Goal: Task Accomplishment & Management: Manage account settings

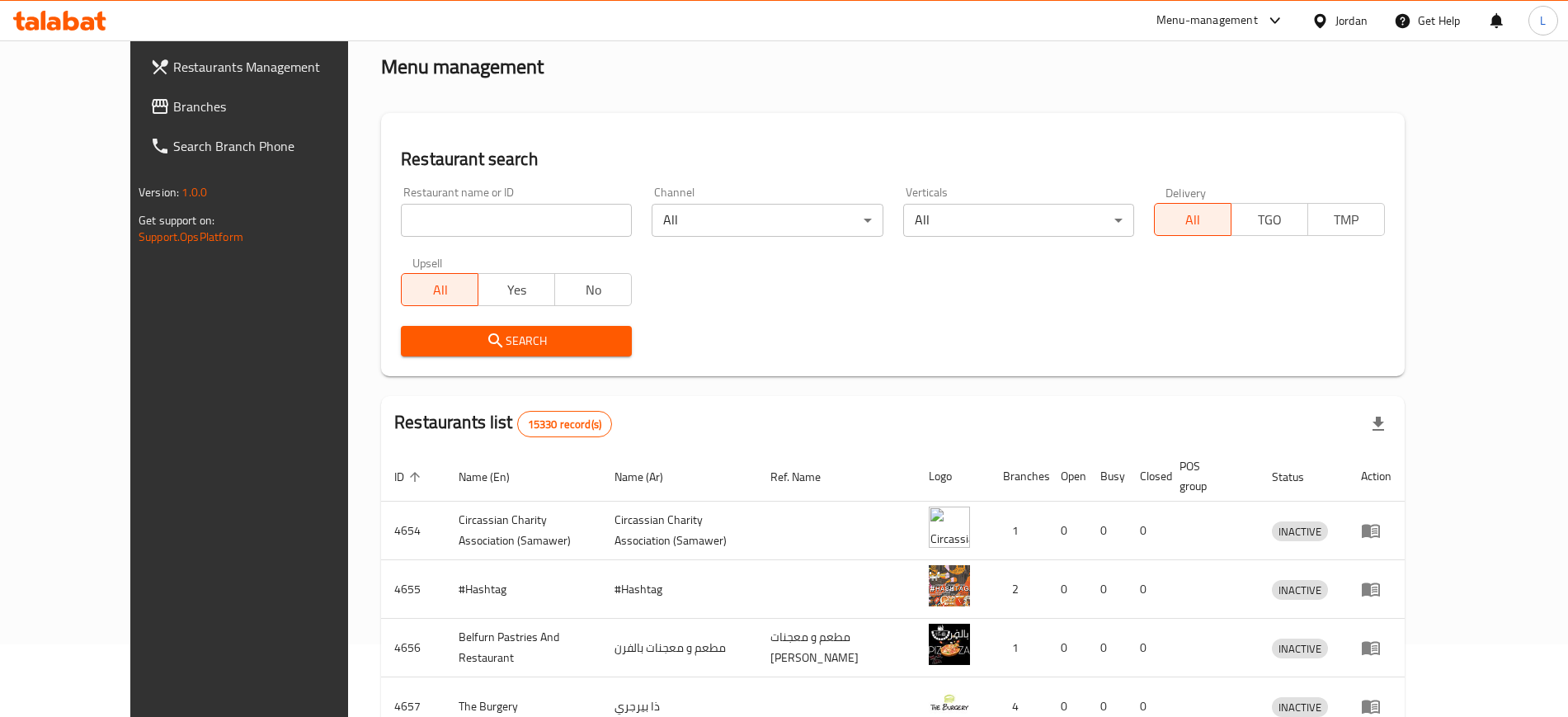
scroll to position [103, 0]
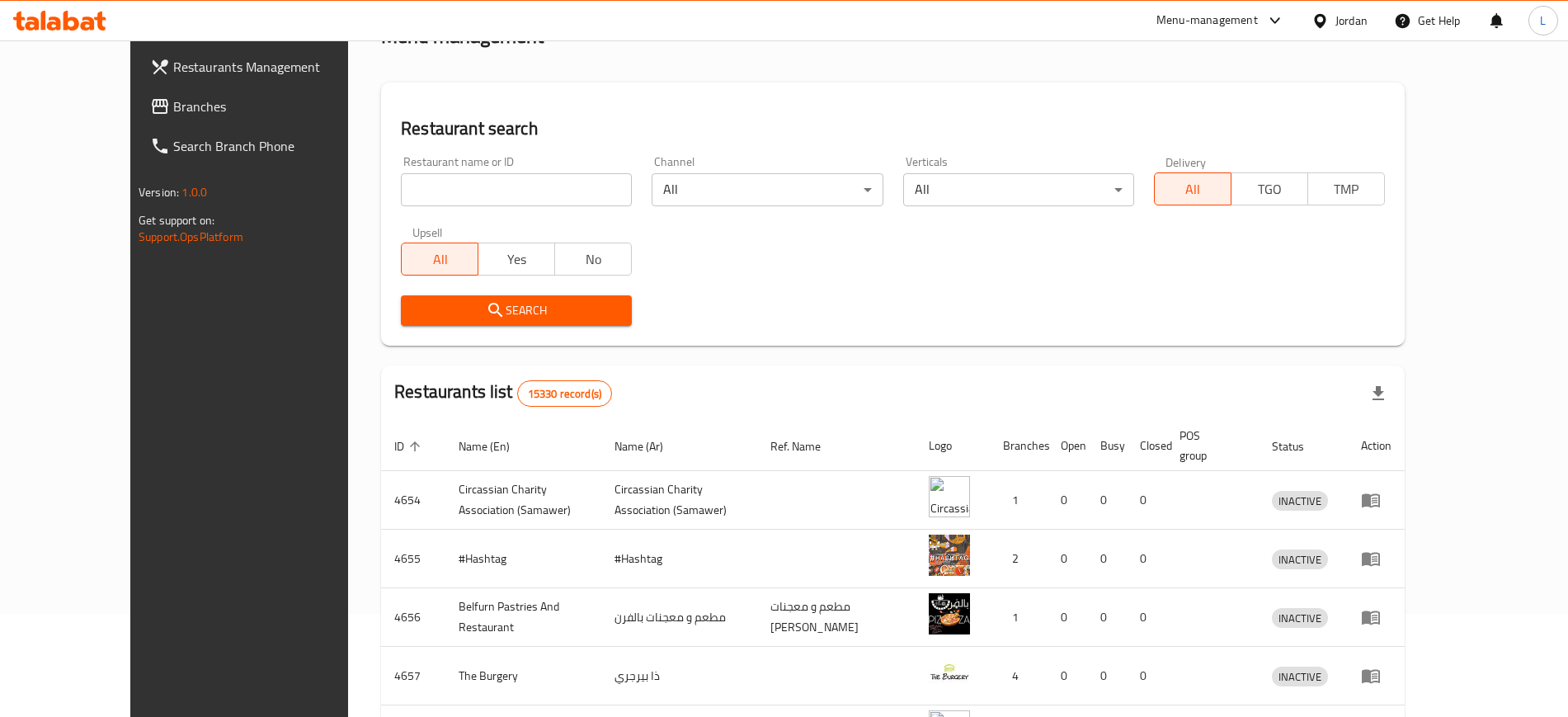
click at [401, 193] on input "search" at bounding box center [516, 189] width 231 height 33
click at [406, 192] on input "search" at bounding box center [516, 189] width 231 height 33
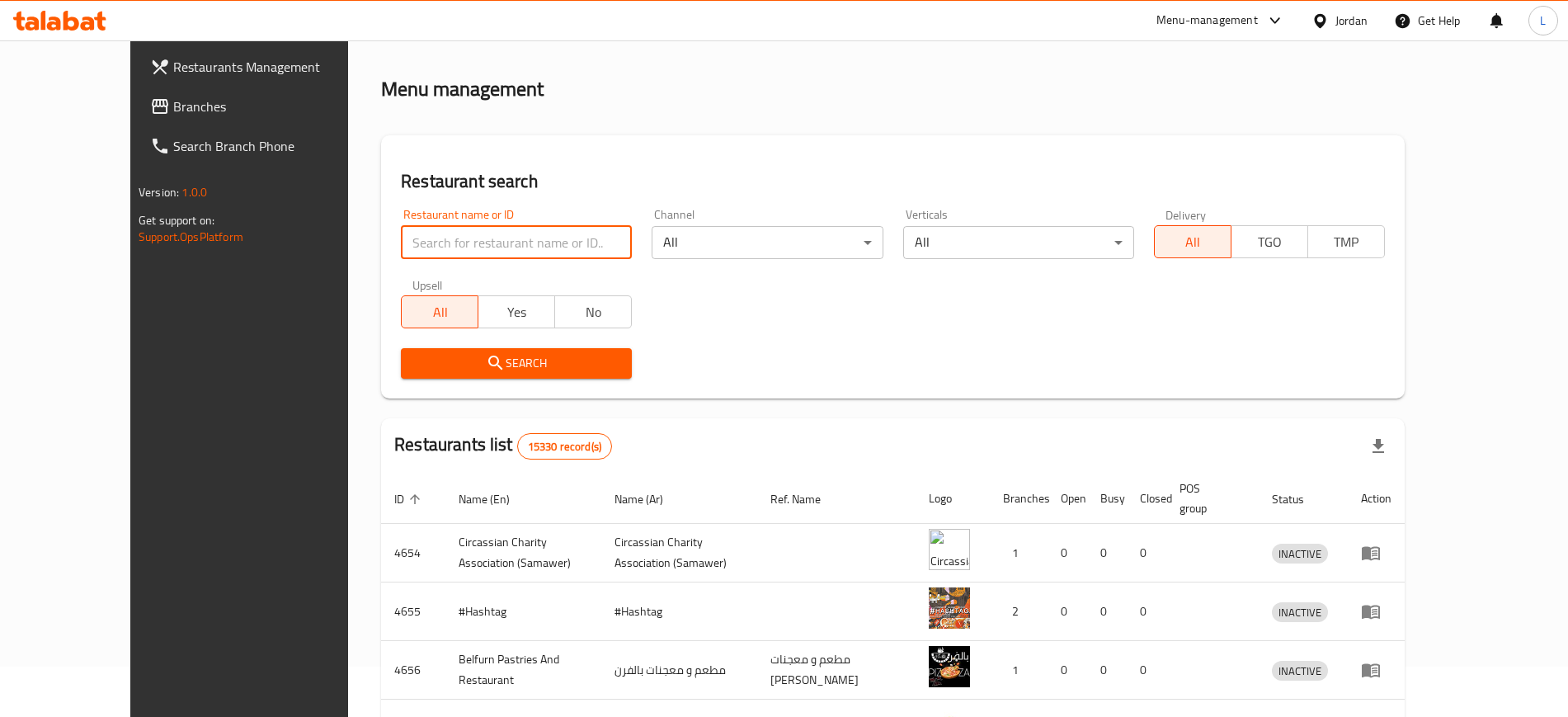
scroll to position [0, 0]
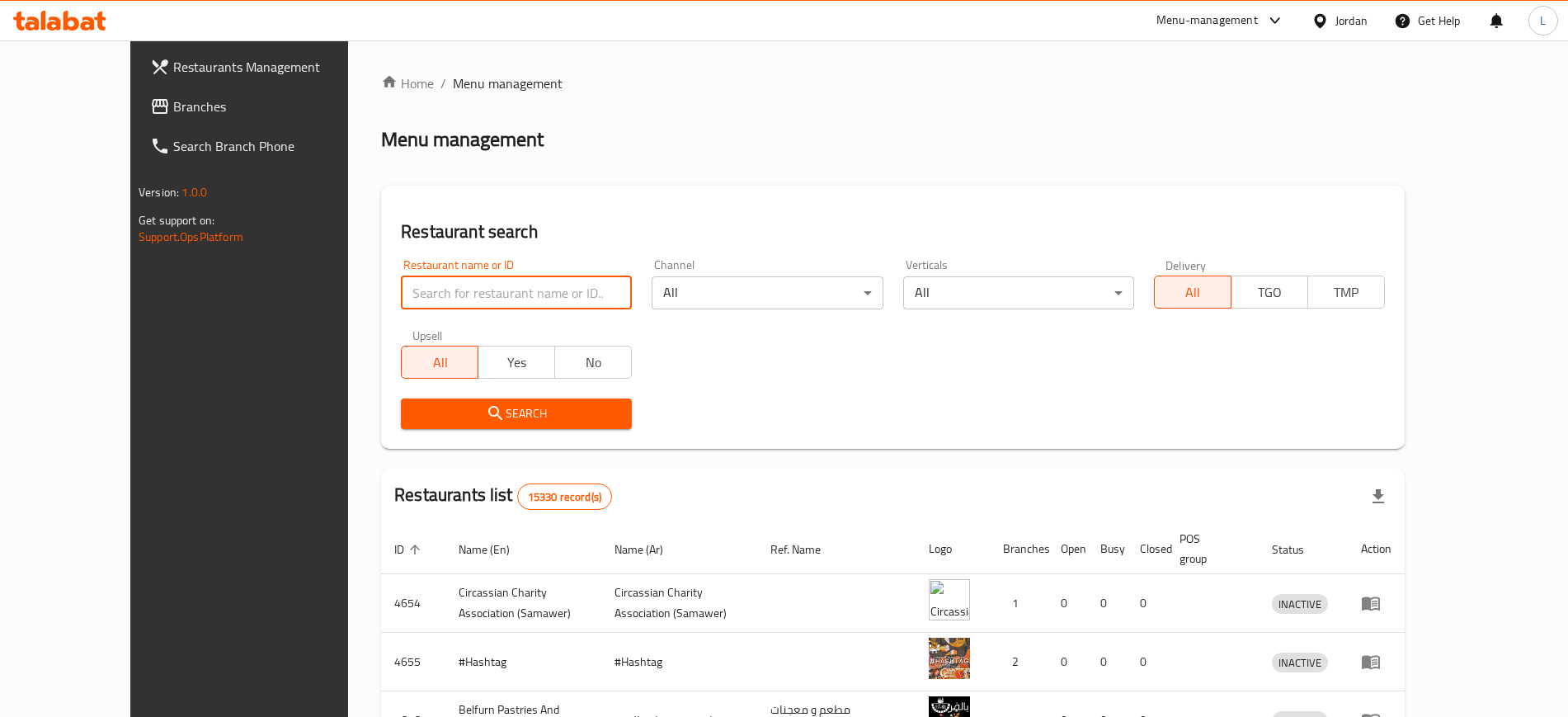
click at [401, 297] on input "search" at bounding box center [516, 293] width 231 height 33
type input "[GEOGRAPHIC_DATA]"
click at [418, 426] on button "Search" at bounding box center [516, 413] width 231 height 30
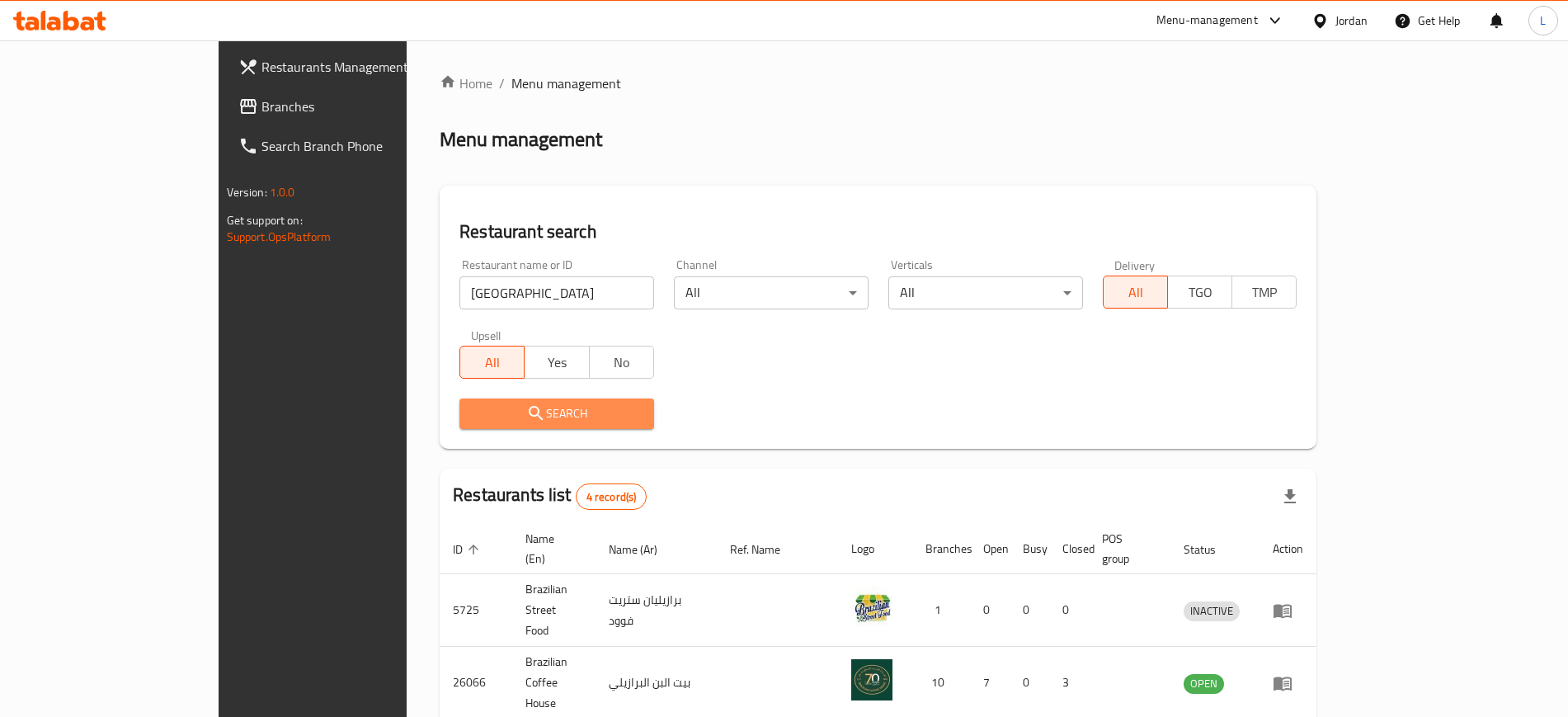
click at [472, 404] on span "Search" at bounding box center [557, 413] width 169 height 20
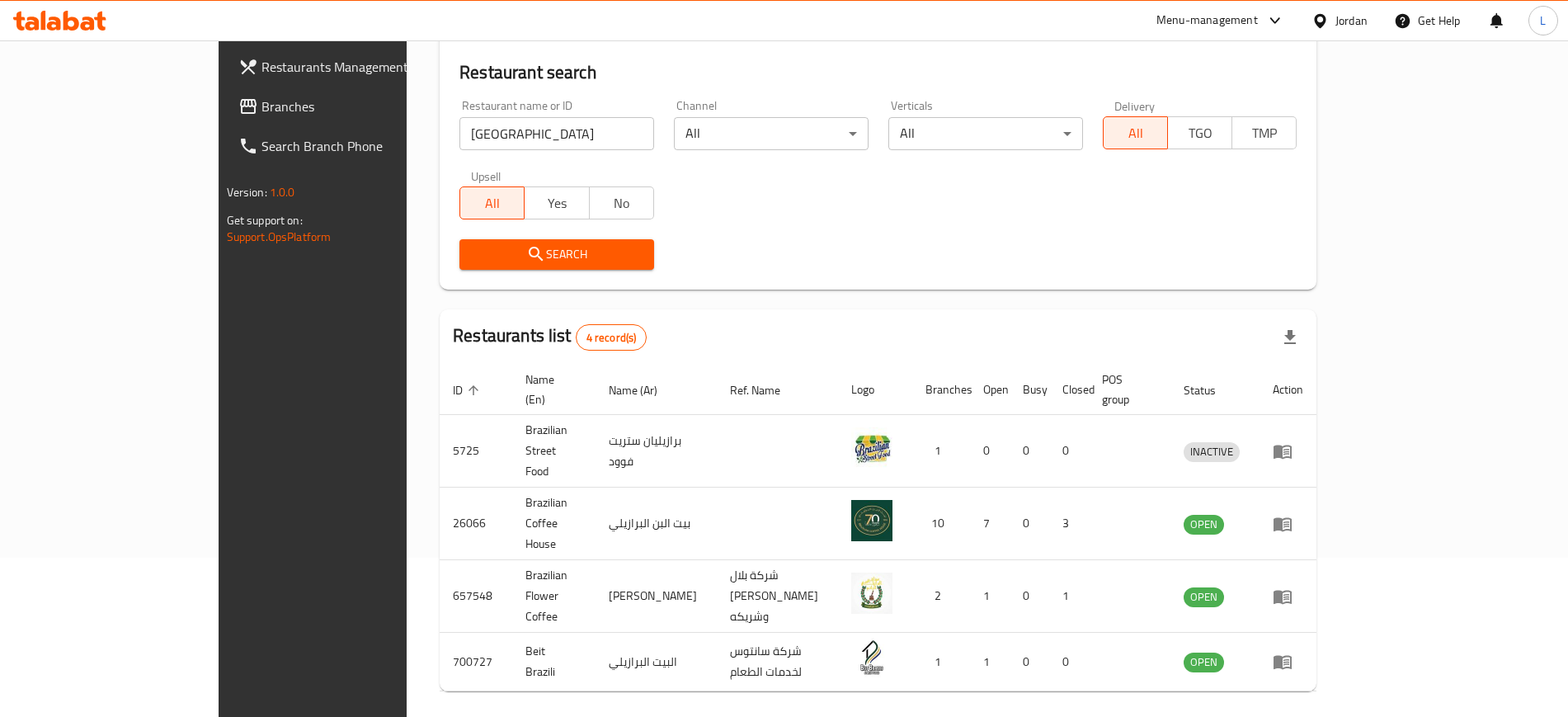
scroll to position [163, 0]
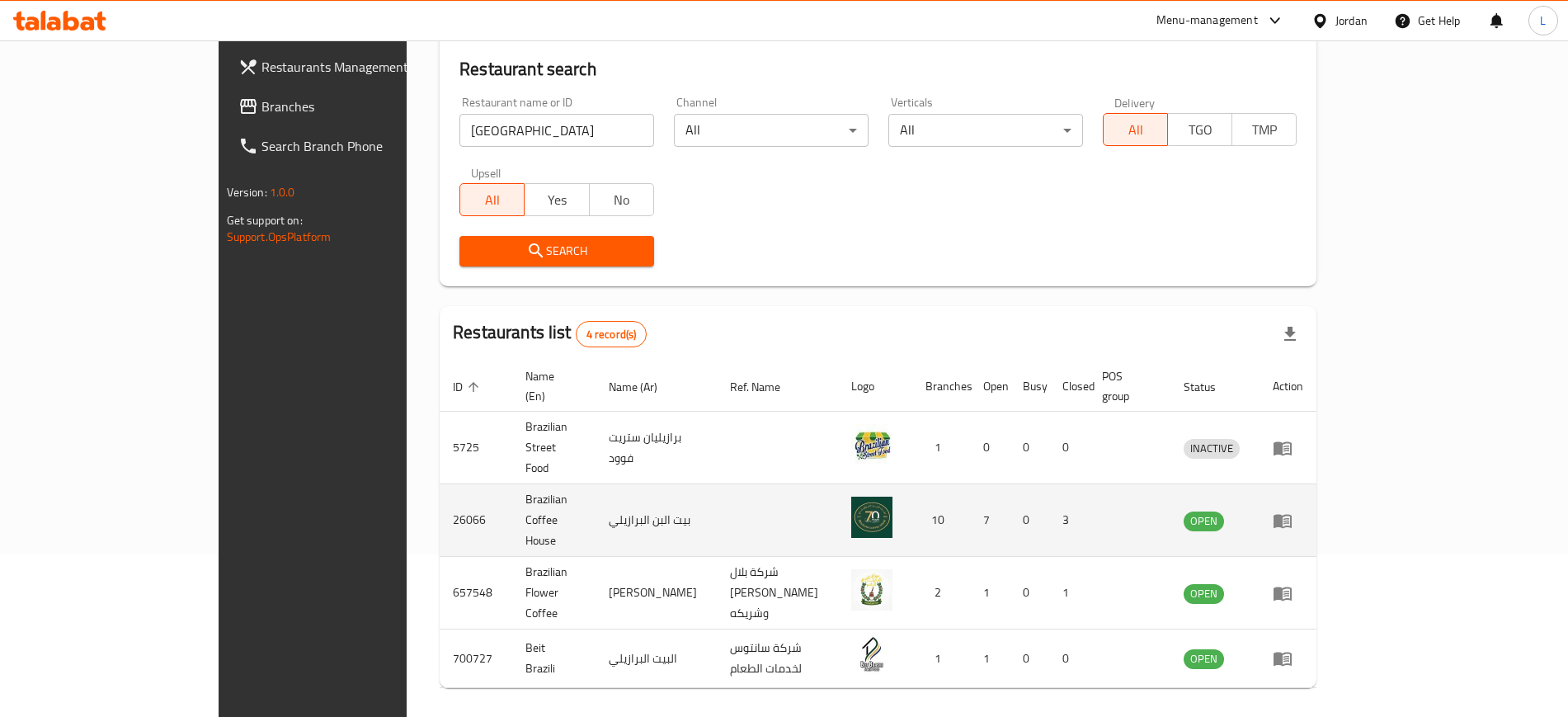
click at [1292, 514] on icon "enhanced table" at bounding box center [1283, 520] width 19 height 14
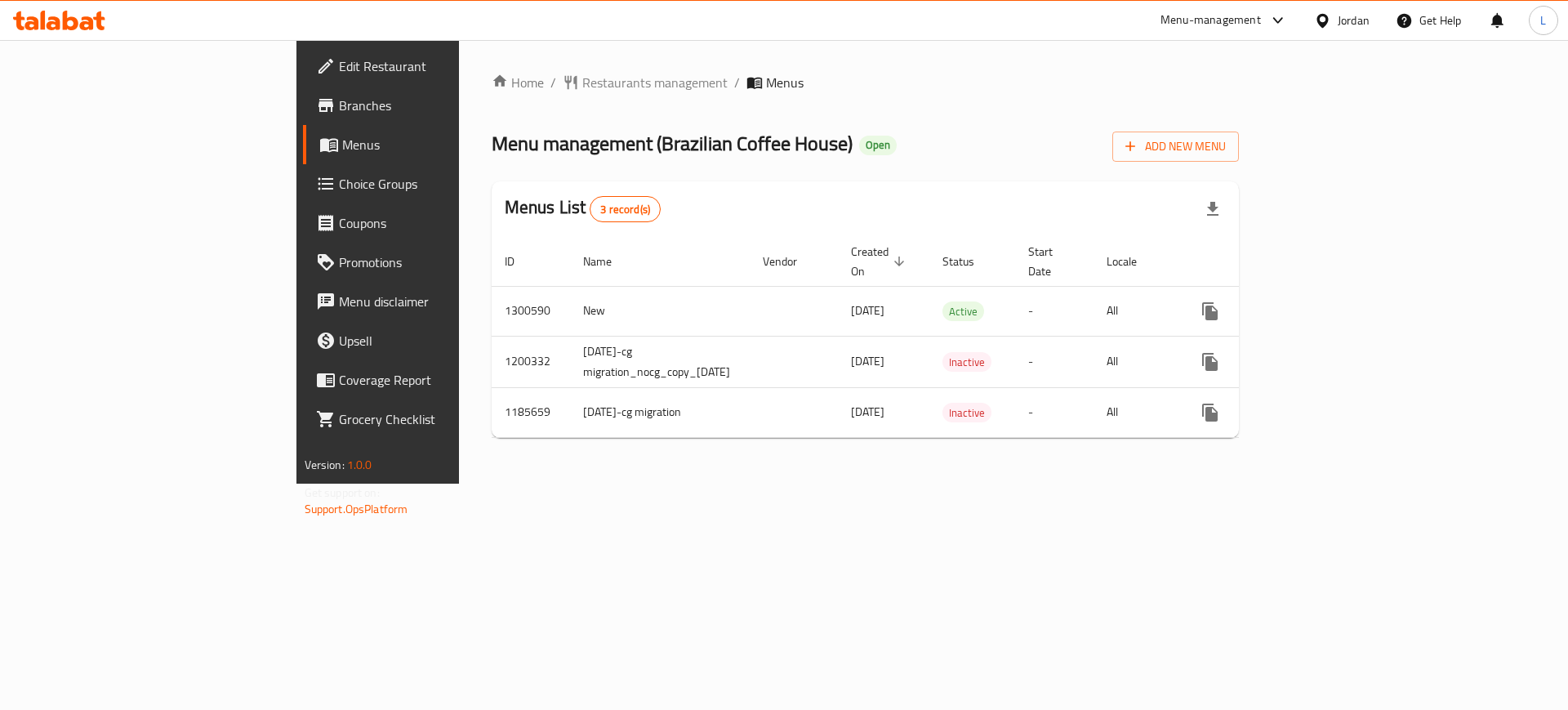
click at [339, 183] on span "Choice Groups" at bounding box center [442, 183] width 206 height 19
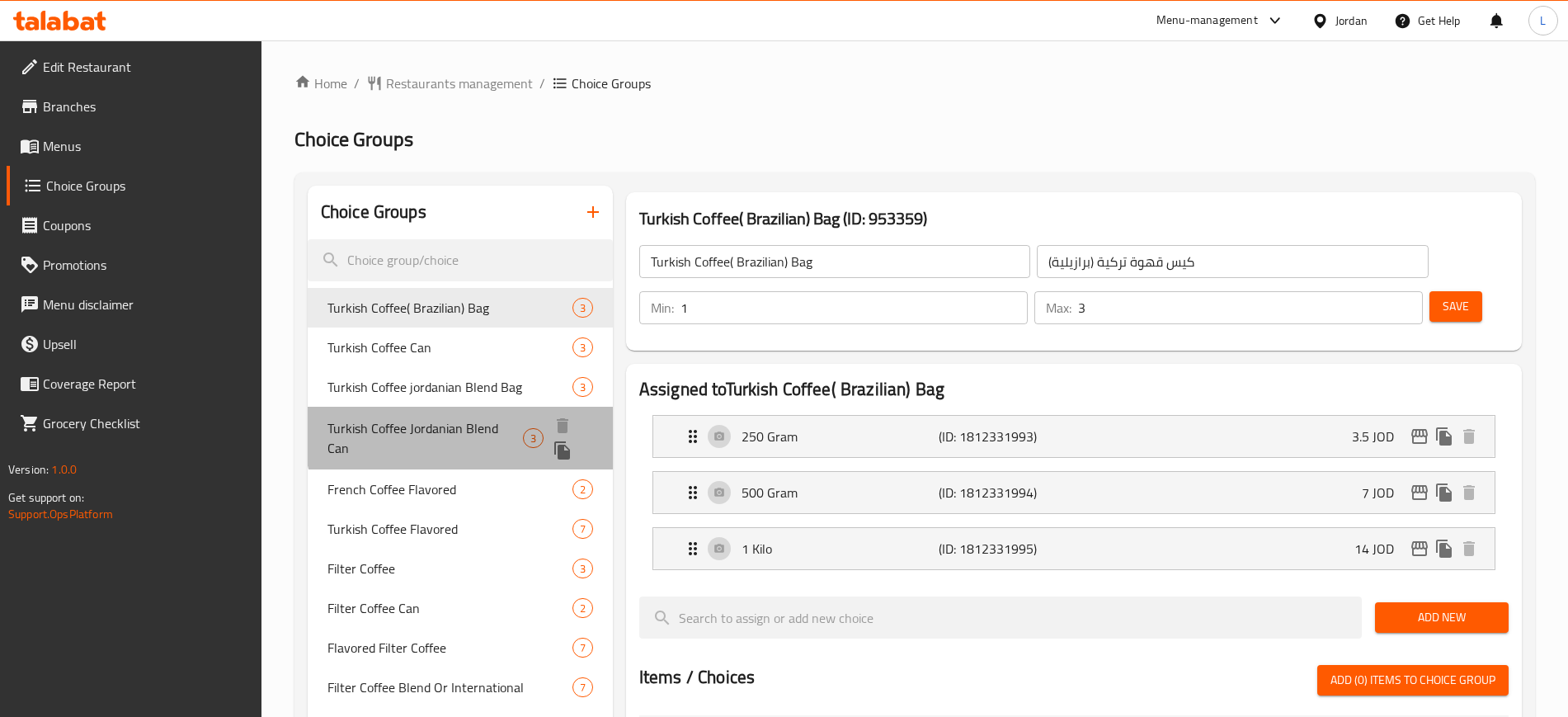
click at [464, 434] on span "Turkish Coffee Jordanian Blend Can" at bounding box center [425, 438] width 196 height 40
type input "Turkish Coffee Jordanian Blend Can"
type input "قهوة تركية مزيج أردني علبة"
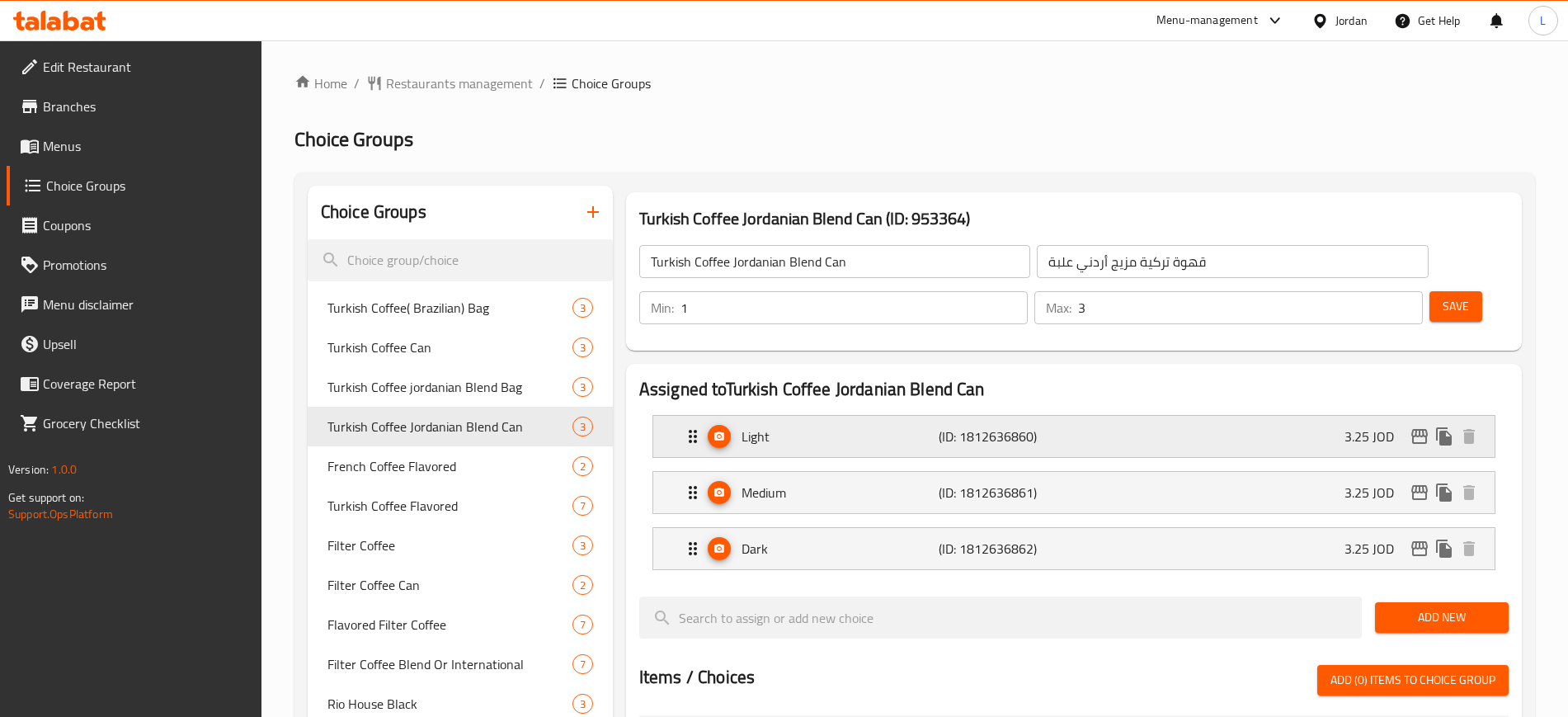
click at [1147, 416] on div "Light (ID: 1812636860) 3.25 JOD" at bounding box center [1079, 436] width 792 height 41
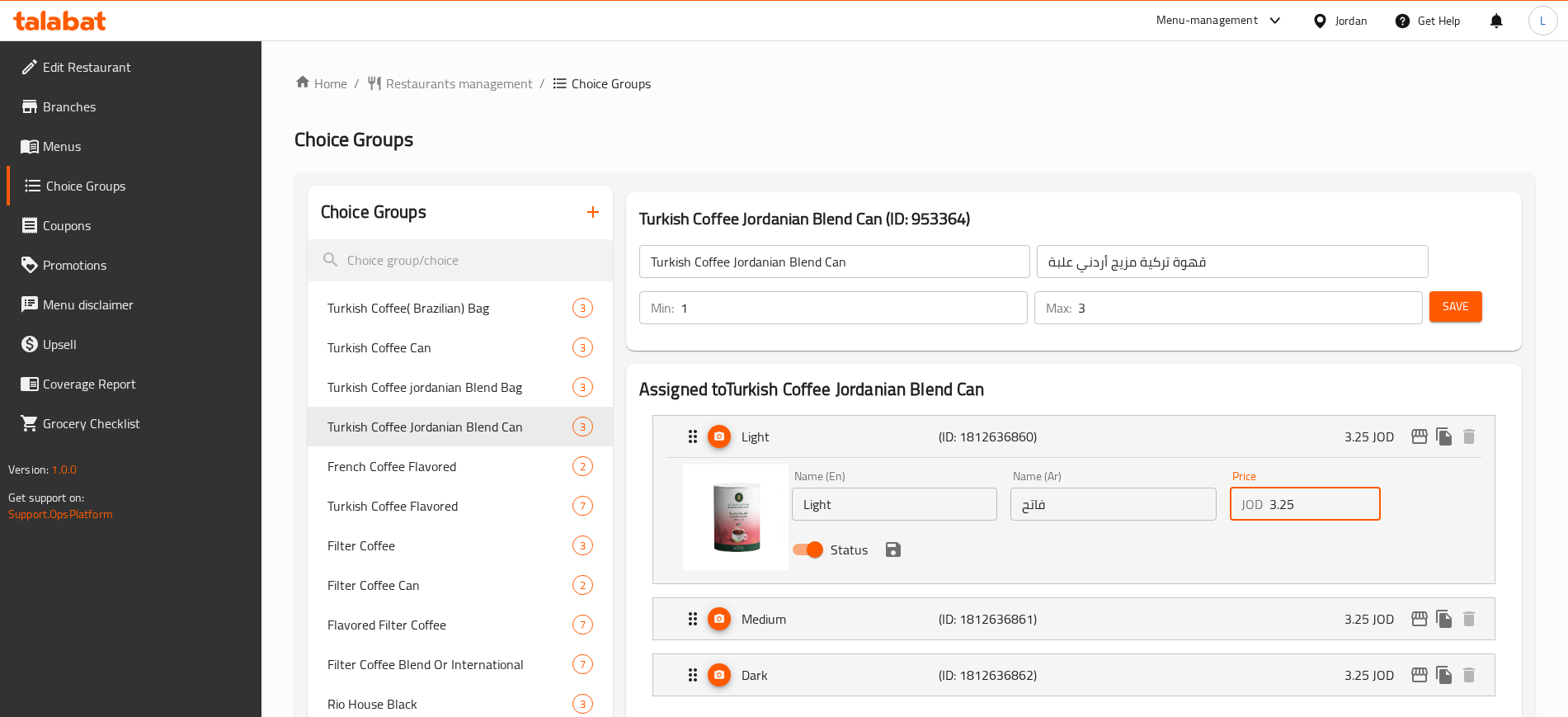
drag, startPoint x: 1320, startPoint y: 461, endPoint x: 1243, endPoint y: 466, distance: 77.2
click at [1243, 488] on div "JOD 3.25 Price" at bounding box center [1305, 504] width 151 height 33
drag, startPoint x: 1294, startPoint y: 574, endPoint x: 1311, endPoint y: 567, distance: 18.4
click at [1294, 598] on div "Medium (ID: 1812636861) 3.25 JOD" at bounding box center [1079, 618] width 792 height 41
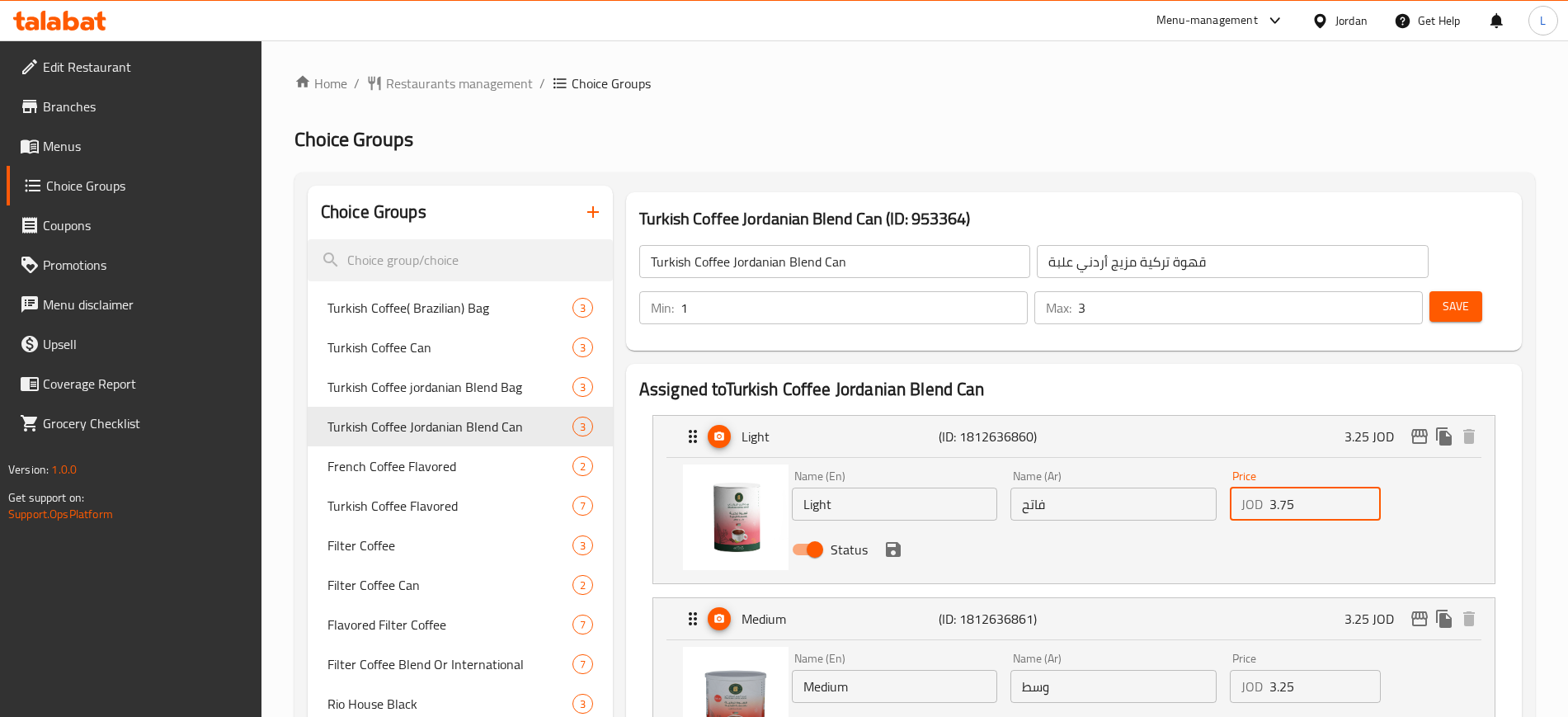
type input "3.75"
drag, startPoint x: 1304, startPoint y: 639, endPoint x: 1213, endPoint y: 642, distance: 91.0
click at [1213, 646] on div "Name (En) Medium Name (En) Name (Ar) وسط Name (Ar) Price JOD 3.25 Price Status" at bounding box center [1114, 700] width 658 height 108
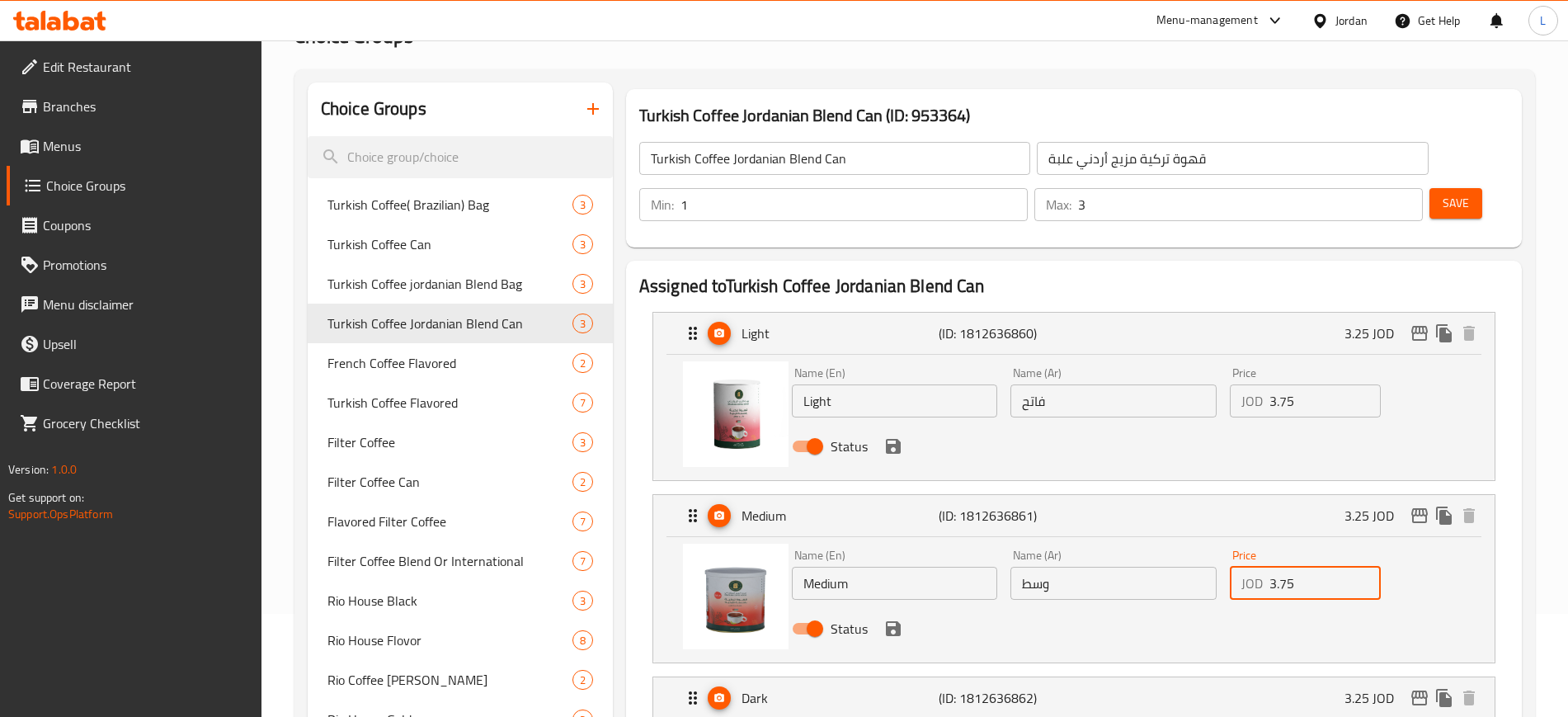
click at [1242, 655] on nav "Light (ID: 1812636860) 3.25 JOD Name (En) Light Name (En) Name (Ar) فاتح Name (…" at bounding box center [1074, 515] width 870 height 434
click at [1270, 676] on div "Dark (ID: 1812636862) 3.25 JOD" at bounding box center [1079, 696] width 792 height 41
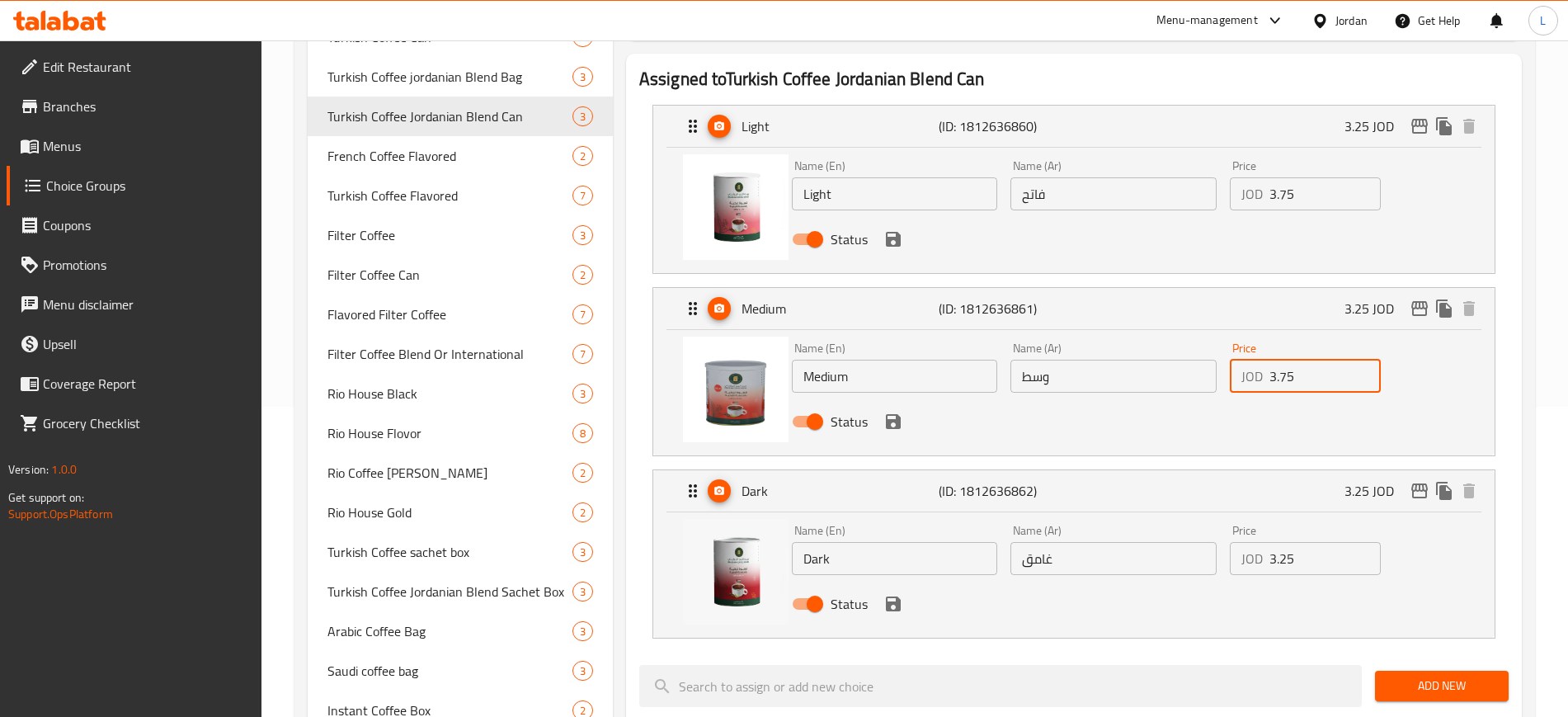
scroll to position [311, 0]
type input "3.75"
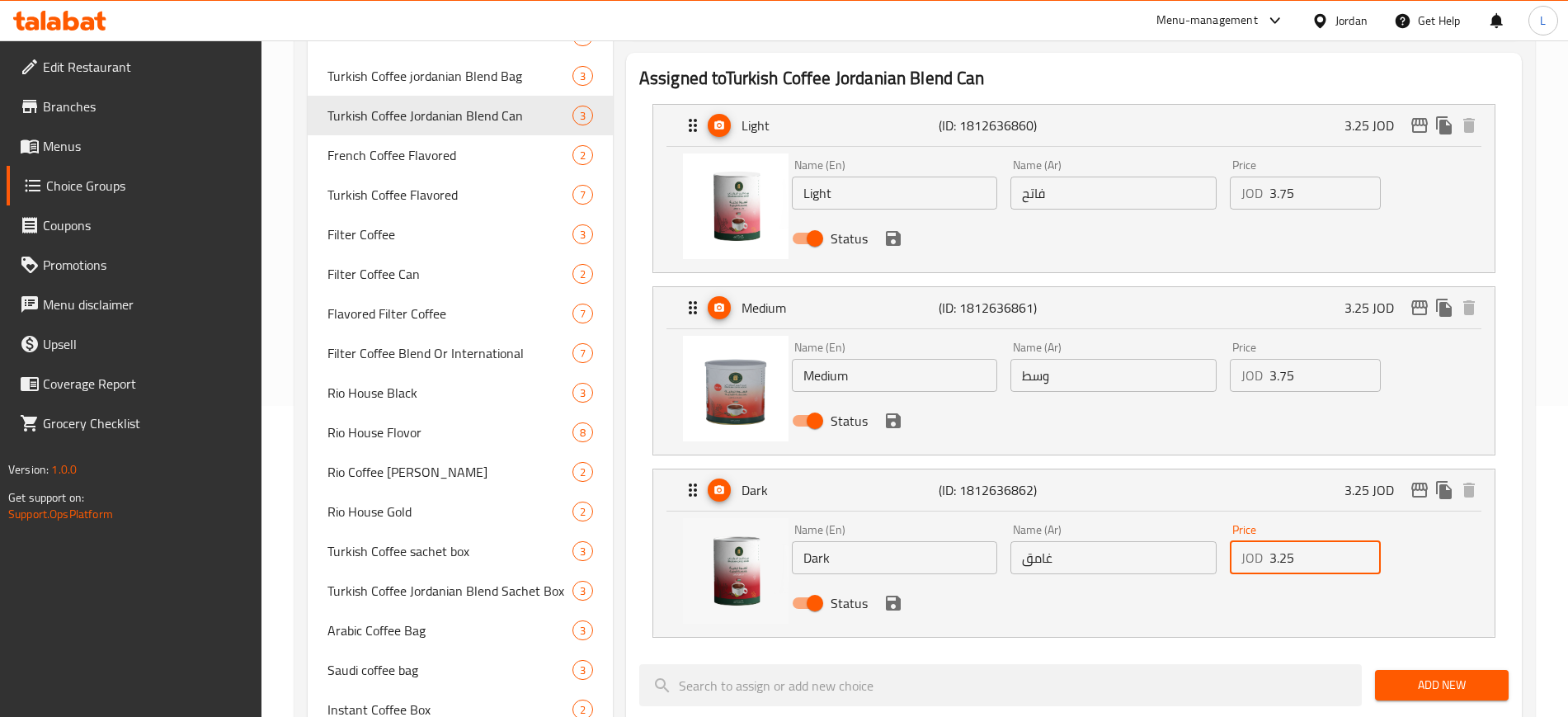
drag, startPoint x: 1302, startPoint y: 516, endPoint x: 1242, endPoint y: 515, distance: 60.0
click at [1242, 542] on div "JOD 3.25 Price" at bounding box center [1305, 558] width 151 height 33
click at [895, 596] on icon "save" at bounding box center [894, 603] width 15 height 15
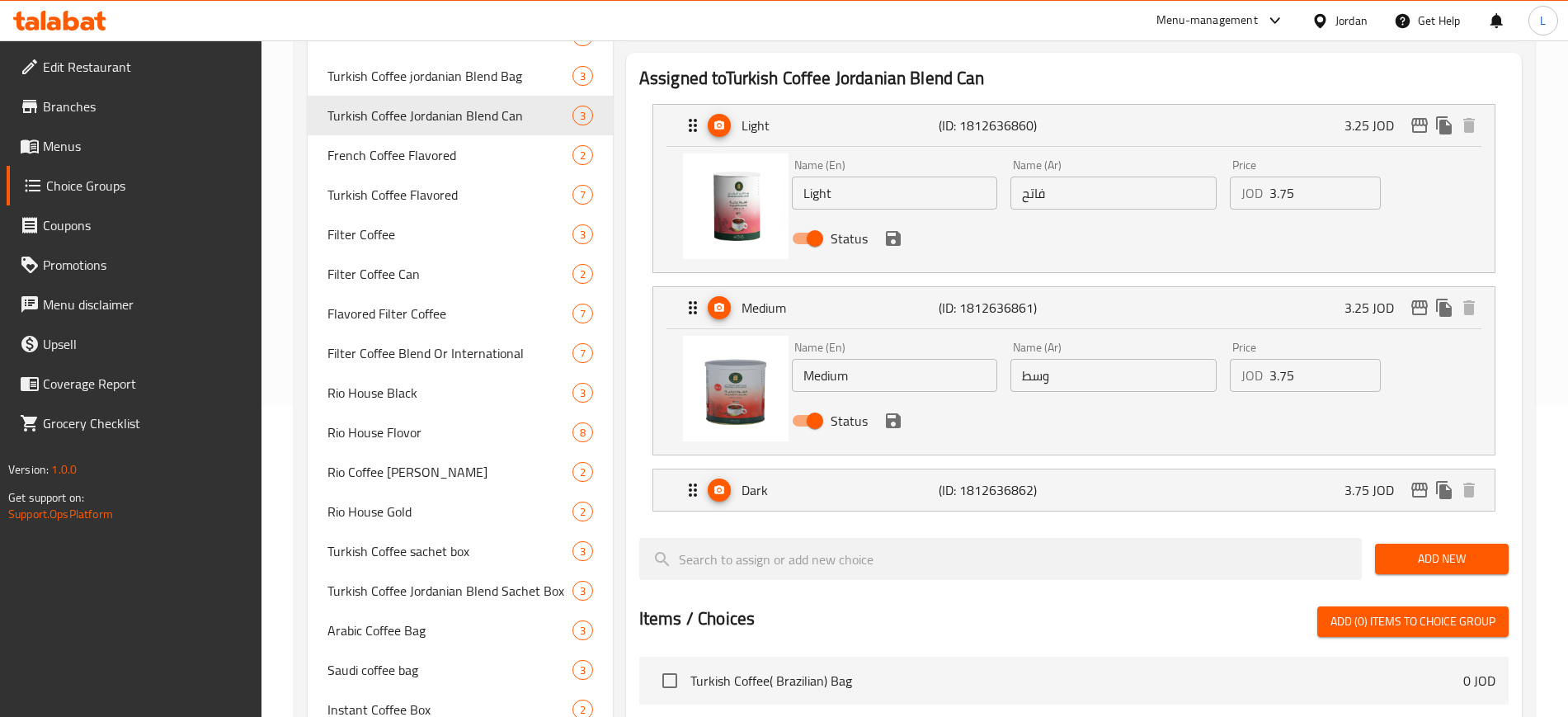
type input "3.75"
drag, startPoint x: 892, startPoint y: 383, endPoint x: 895, endPoint y: 352, distance: 31.1
click at [894, 411] on icon "save" at bounding box center [893, 420] width 19 height 19
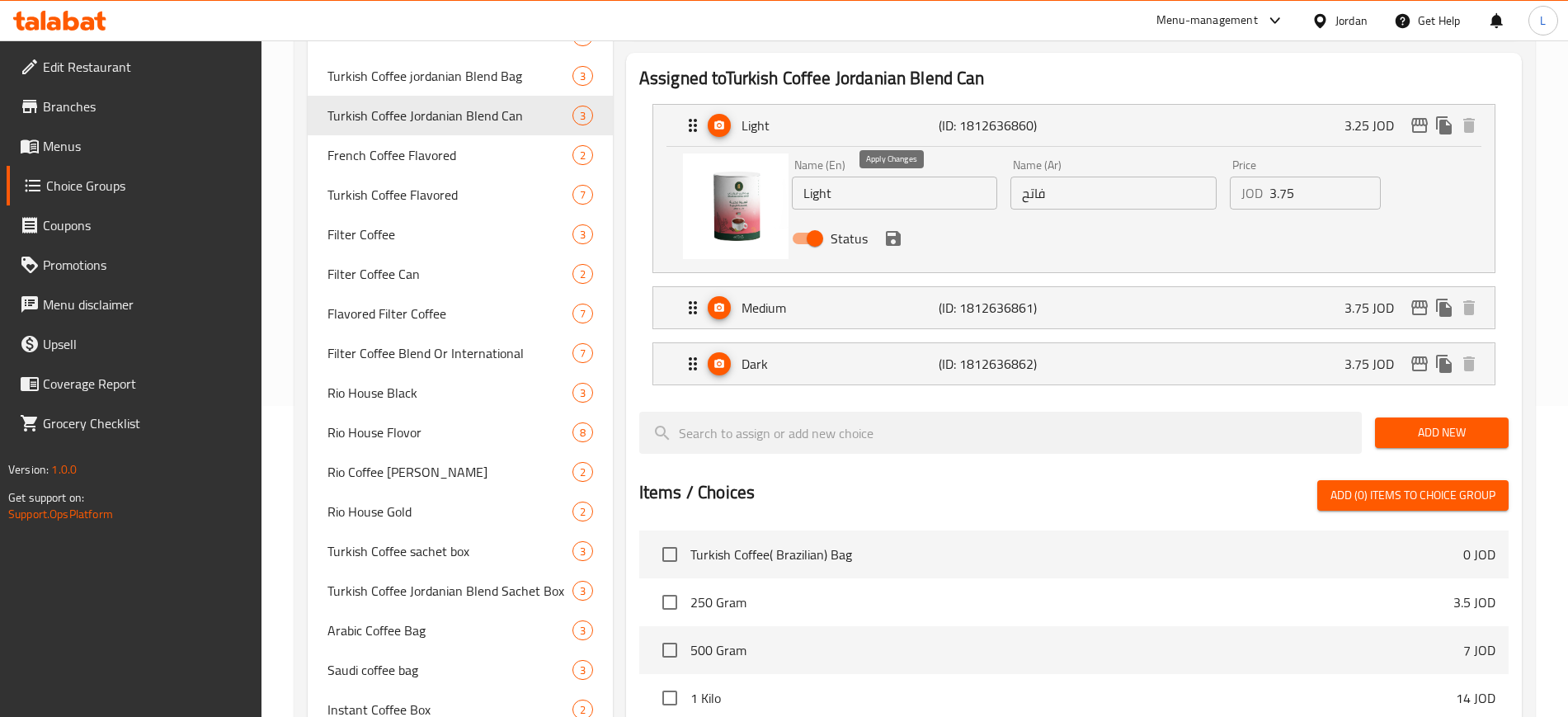
click at [891, 231] on icon "save" at bounding box center [894, 239] width 15 height 15
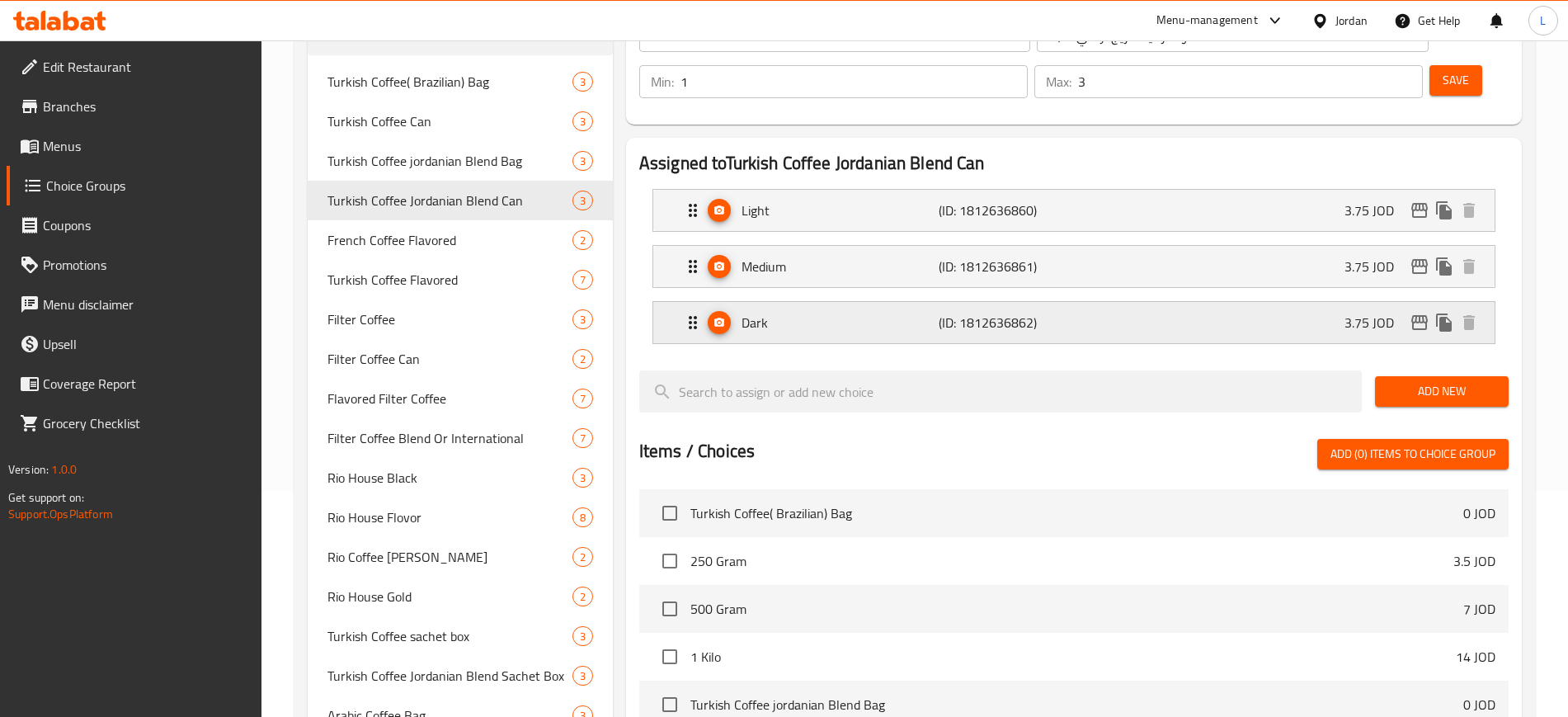
scroll to position [2, 0]
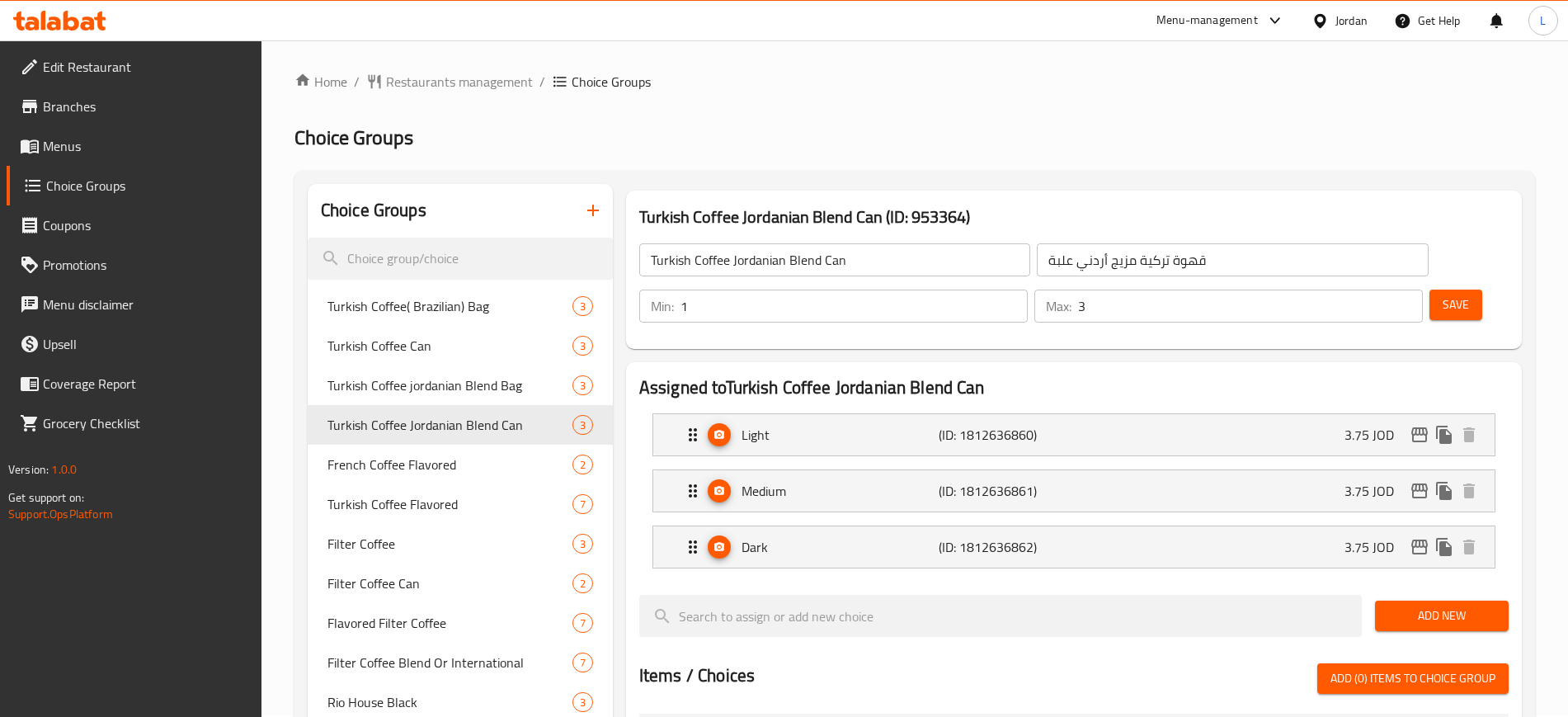
click at [1443, 294] on span "Save" at bounding box center [1456, 305] width 26 height 20
